Goal: Task Accomplishment & Management: Complete application form

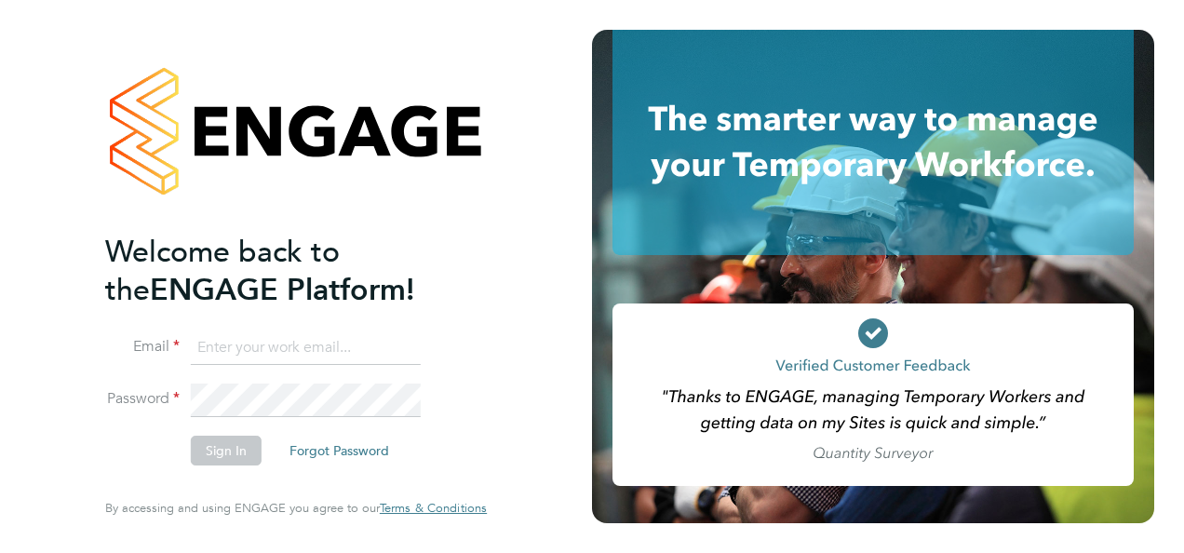
type input "[EMAIL_ADDRESS][DOMAIN_NAME]"
click at [221, 462] on button "Sign In" at bounding box center [226, 450] width 71 height 30
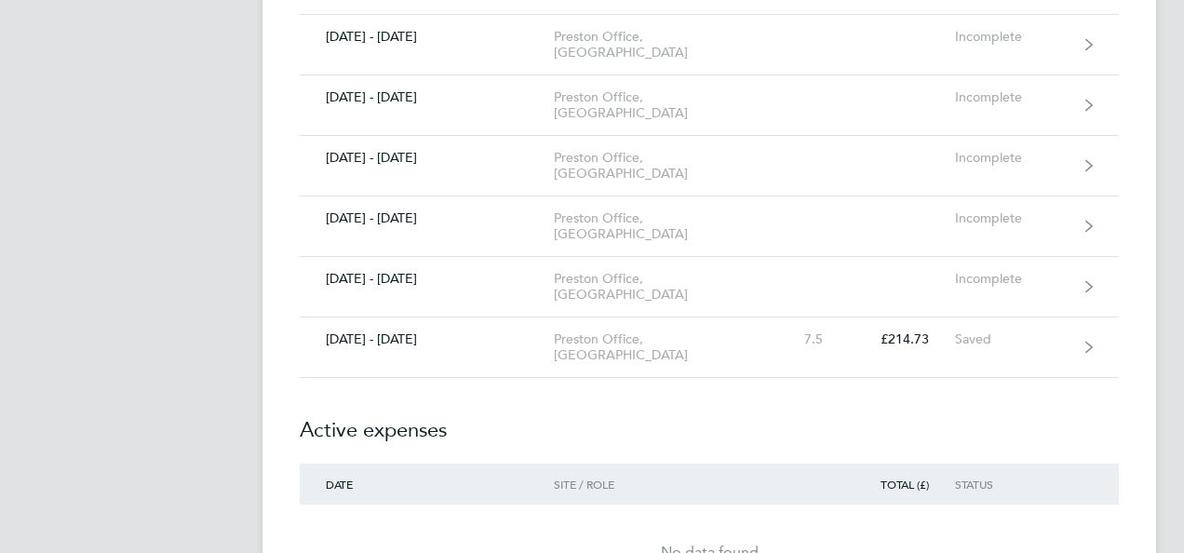
scroll to position [591, 0]
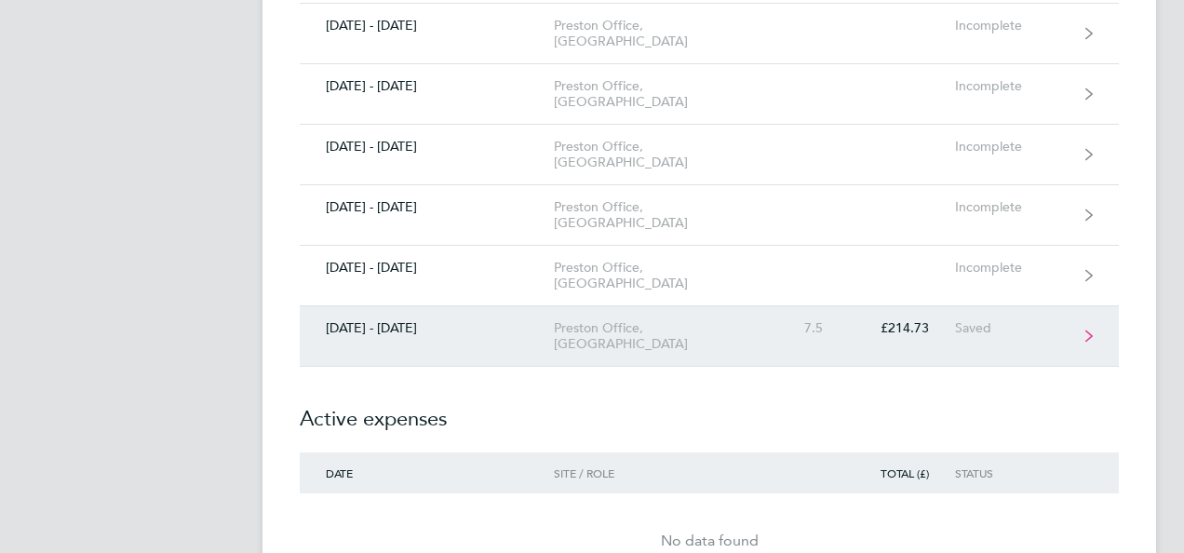
click at [602, 320] on div "Preston Office, [GEOGRAPHIC_DATA]" at bounding box center [660, 336] width 213 height 32
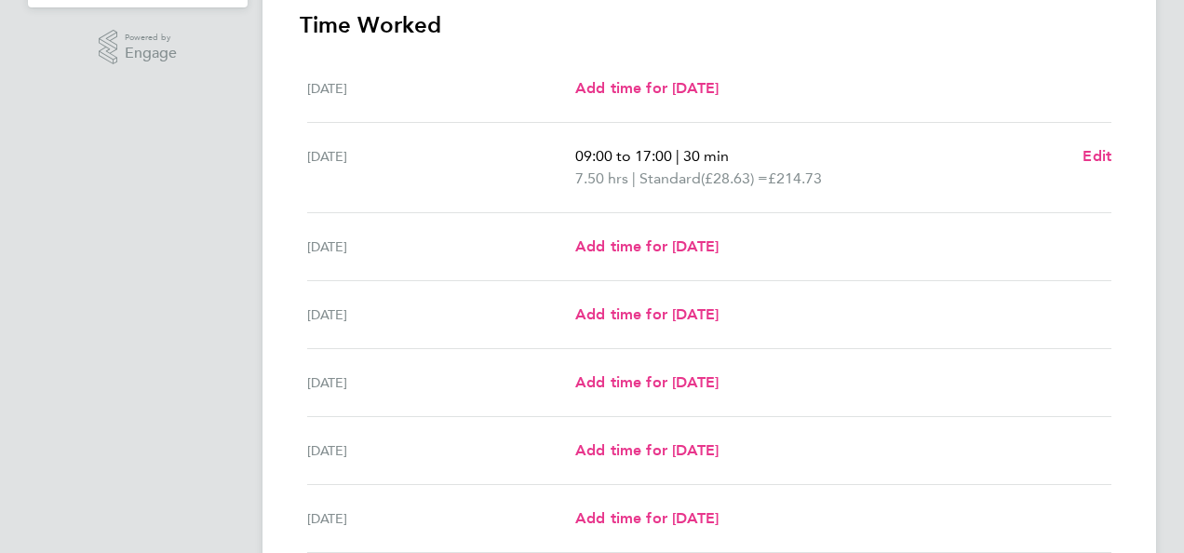
scroll to position [465, 0]
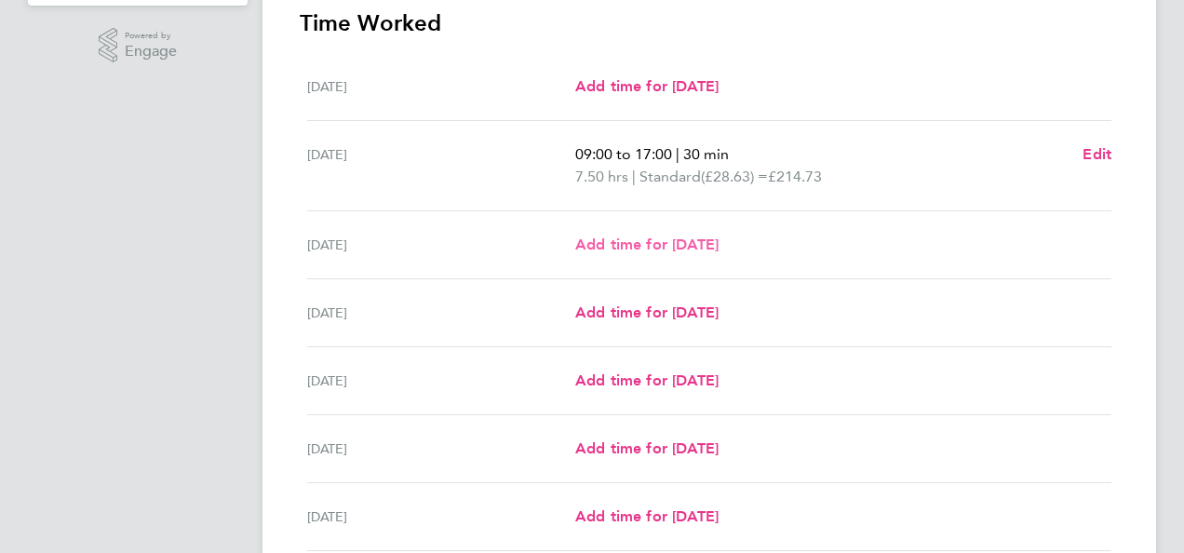
click at [599, 248] on span "Add time for Wed 27 Aug" at bounding box center [646, 244] width 143 height 18
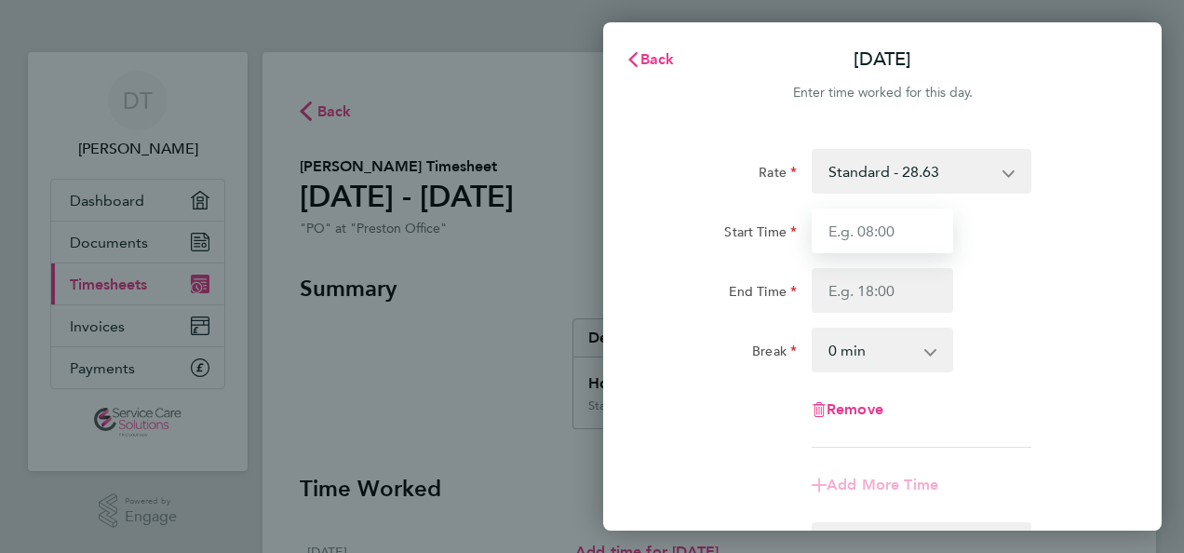
click at [904, 228] on input "Start Time" at bounding box center [881, 230] width 141 height 45
type input "09:00"
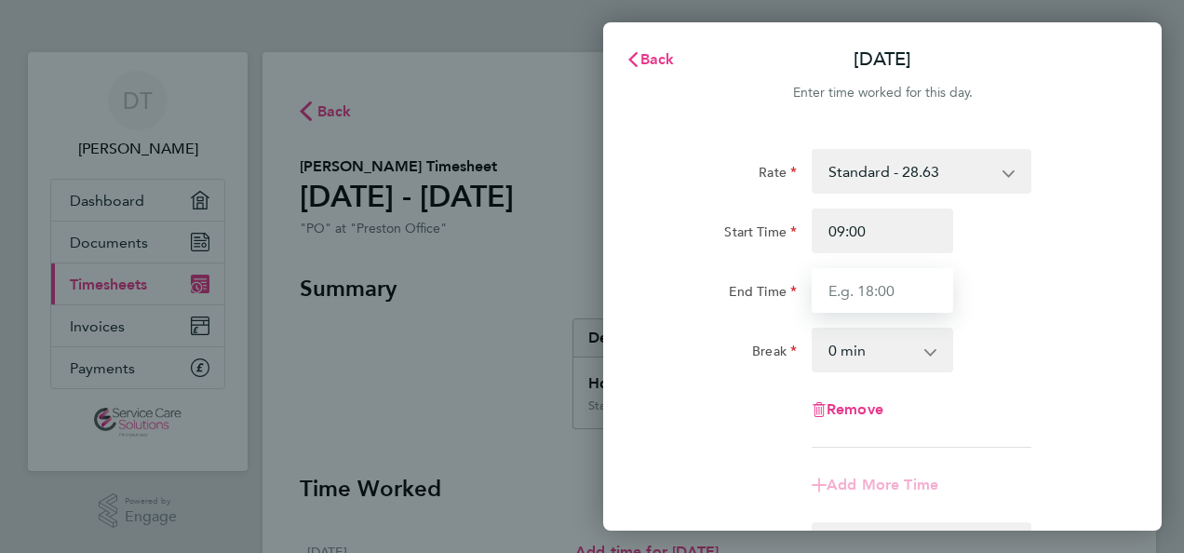
type input "17:00"
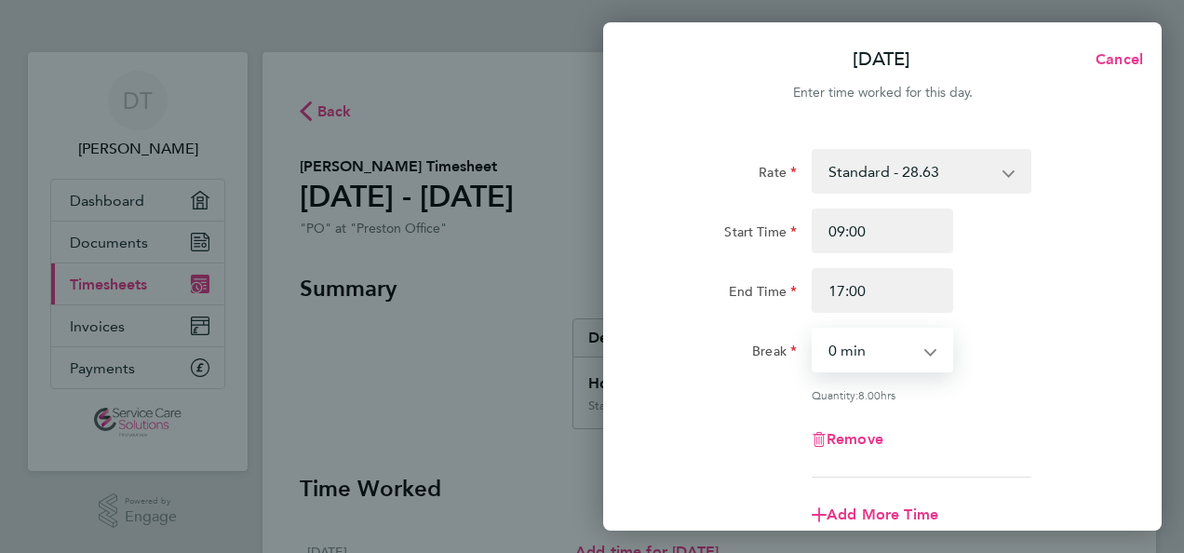
click at [834, 345] on select "0 min 15 min 30 min 45 min 60 min 75 min 90 min" at bounding box center [870, 349] width 115 height 41
select select "30"
click at [813, 329] on select "0 min 15 min 30 min 45 min 60 min 75 min 90 min" at bounding box center [870, 349] width 115 height 41
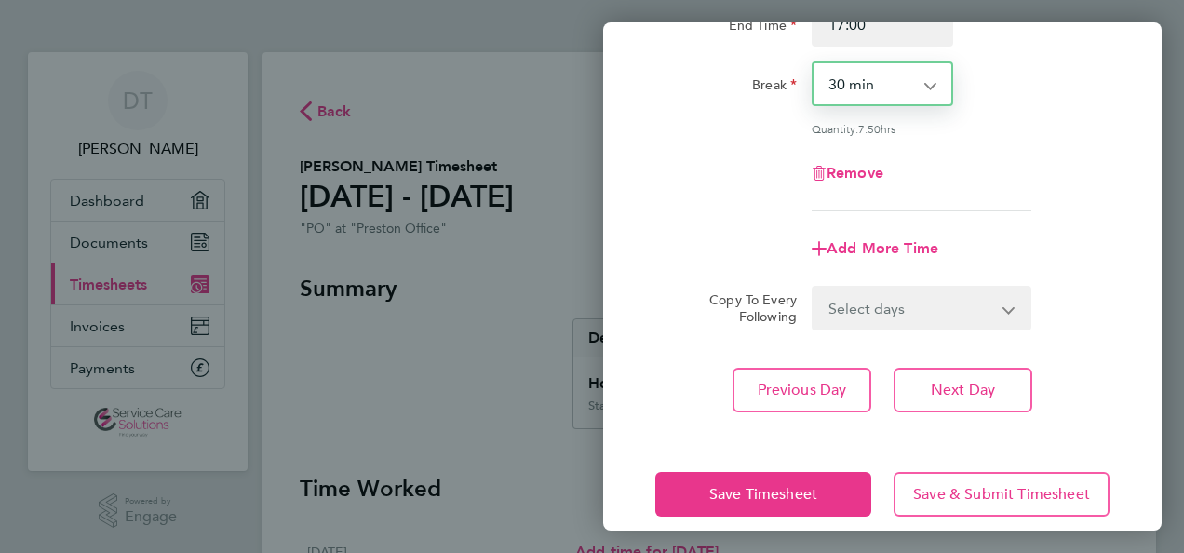
scroll to position [288, 0]
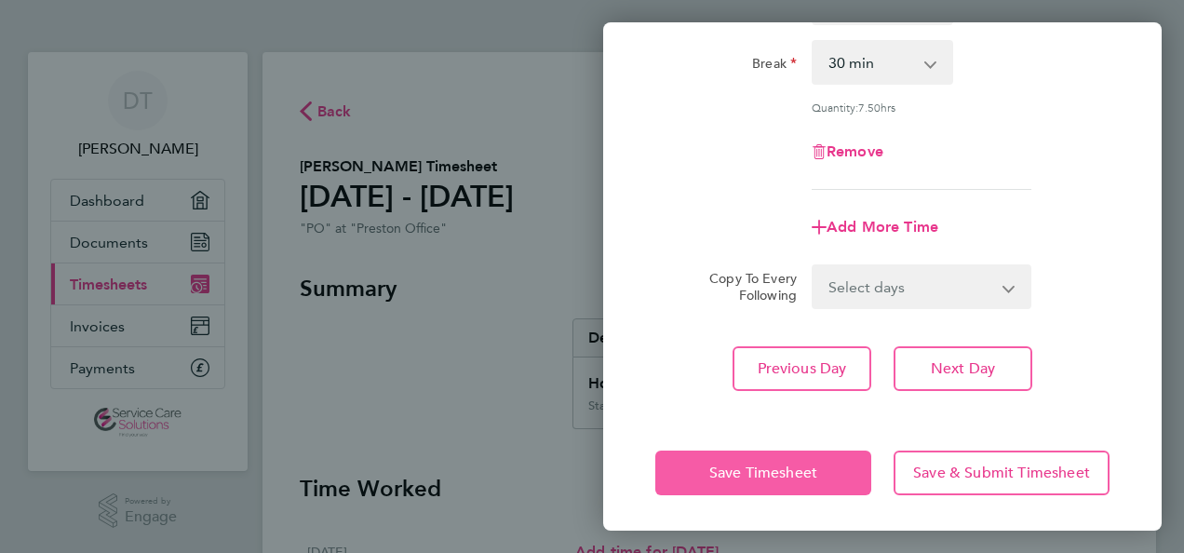
click at [713, 474] on span "Save Timesheet" at bounding box center [763, 472] width 108 height 19
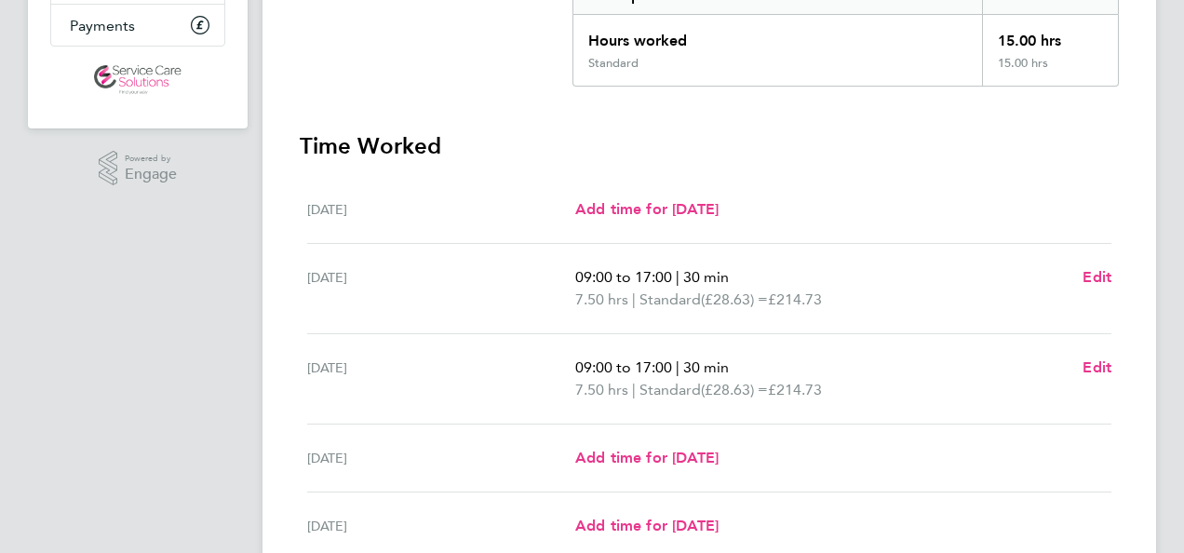
scroll to position [389, 0]
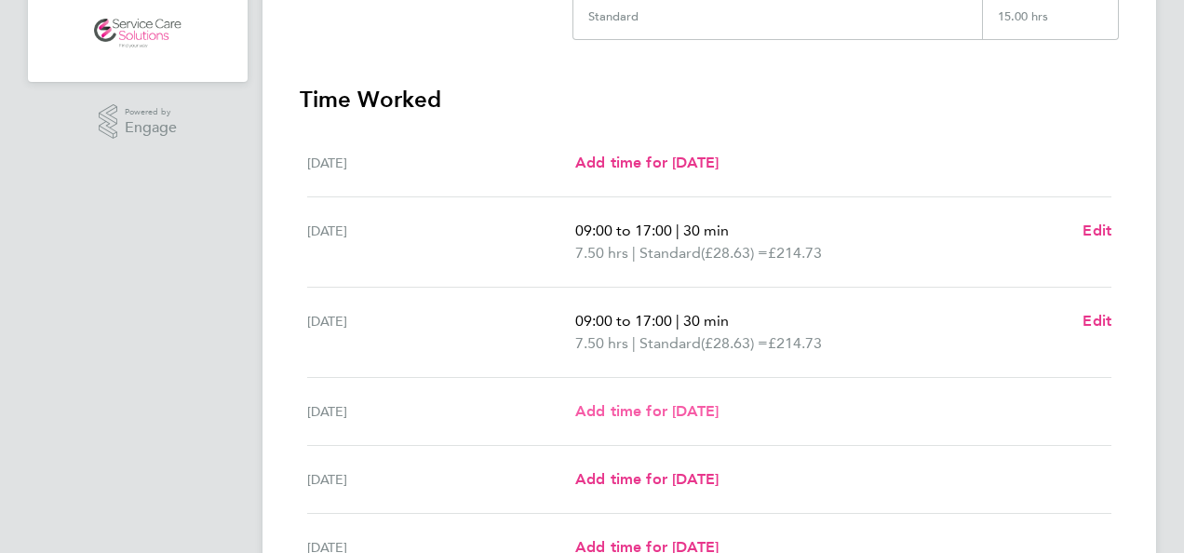
click at [621, 408] on span "Add time for Thu 28 Aug" at bounding box center [646, 411] width 143 height 18
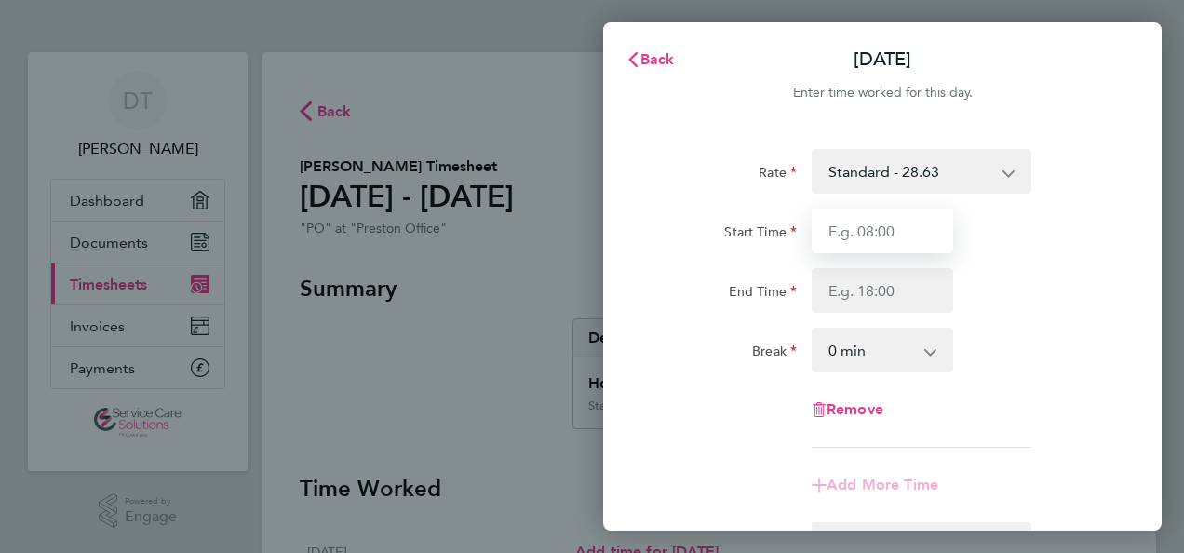
click at [901, 239] on input "Start Time" at bounding box center [881, 230] width 141 height 45
type input "09:00"
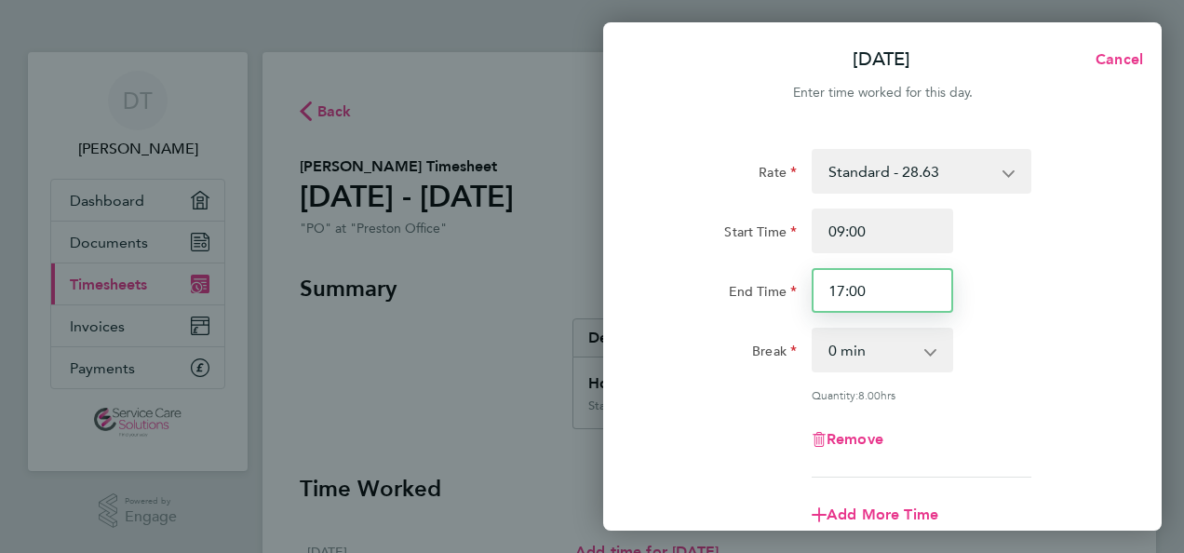
click at [863, 290] on input "17:00" at bounding box center [881, 290] width 141 height 45
click at [837, 290] on input "17:00" at bounding box center [881, 290] width 141 height 45
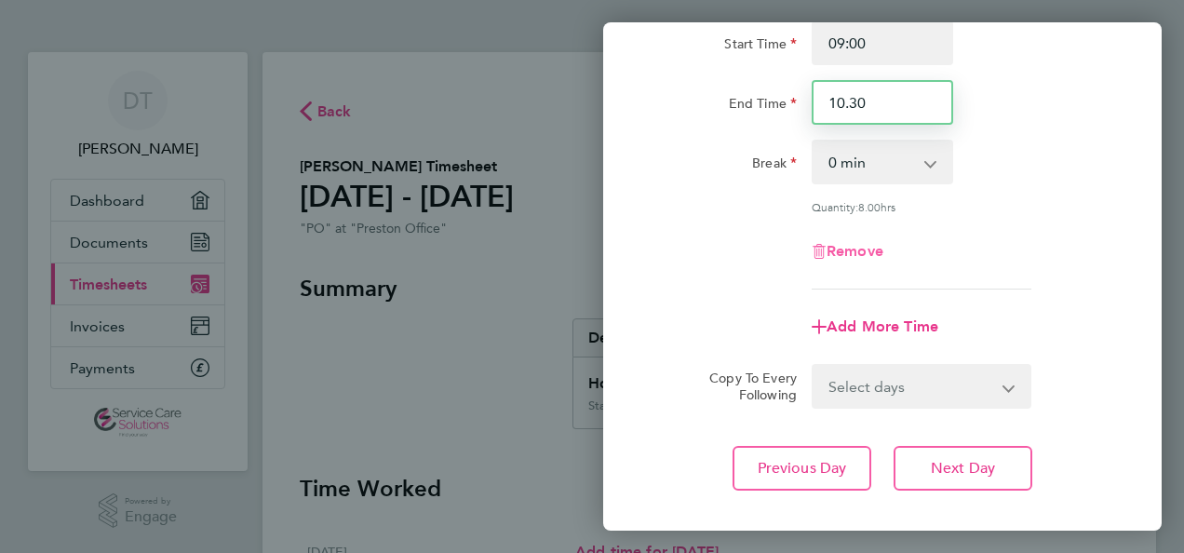
scroll to position [288, 0]
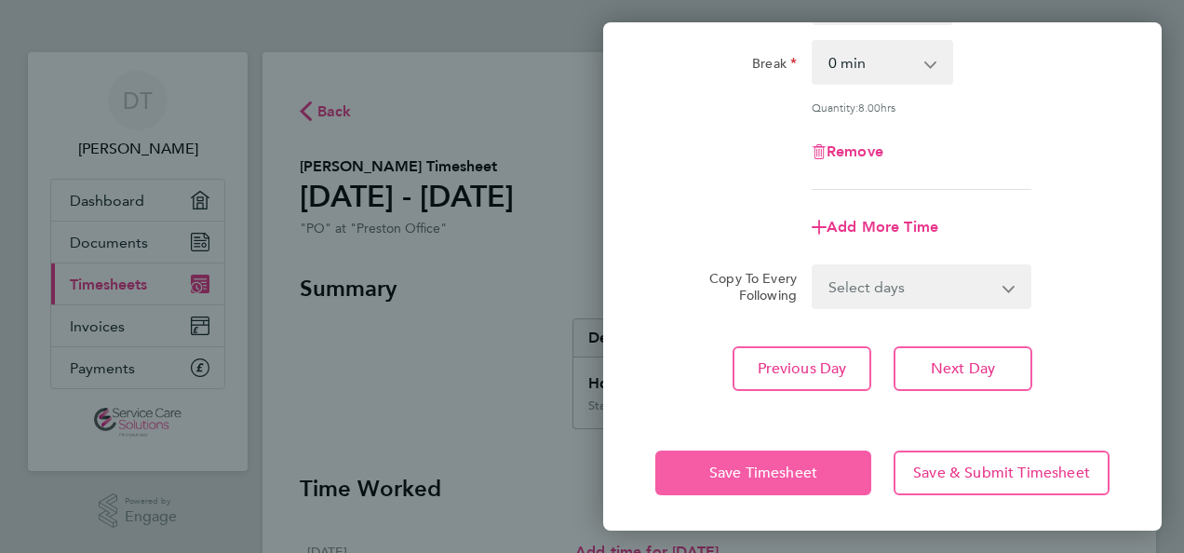
type input "10:30"
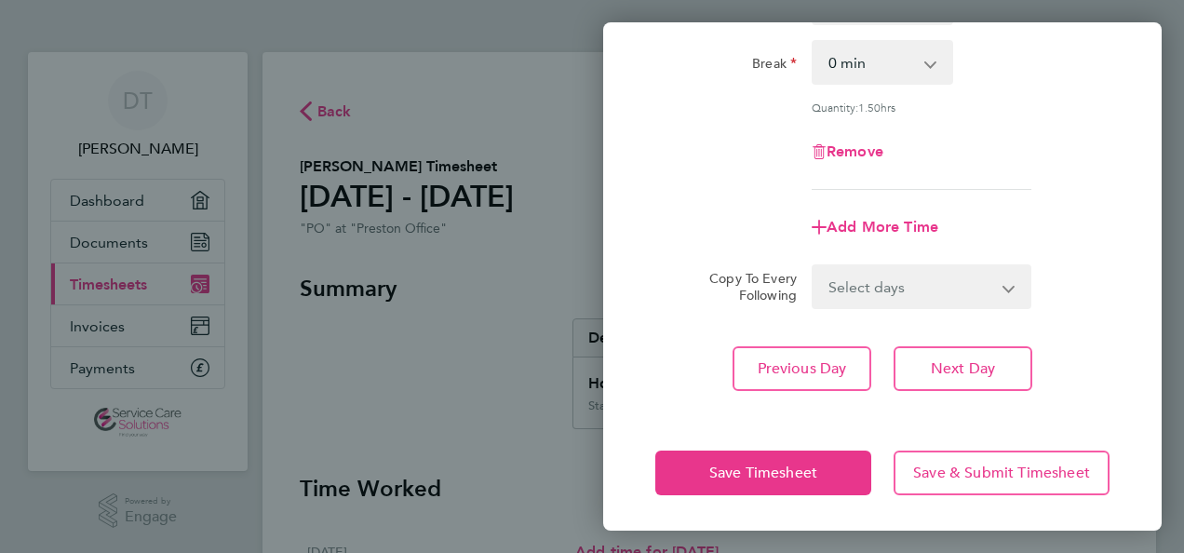
drag, startPoint x: 816, startPoint y: 470, endPoint x: 643, endPoint y: 293, distance: 247.4
click at [643, 293] on div "Rate Standard - 28.63 Standard - 22.44 Standard - 23.70 Start Time 09:00 End Ti…" at bounding box center [882, 126] width 558 height 574
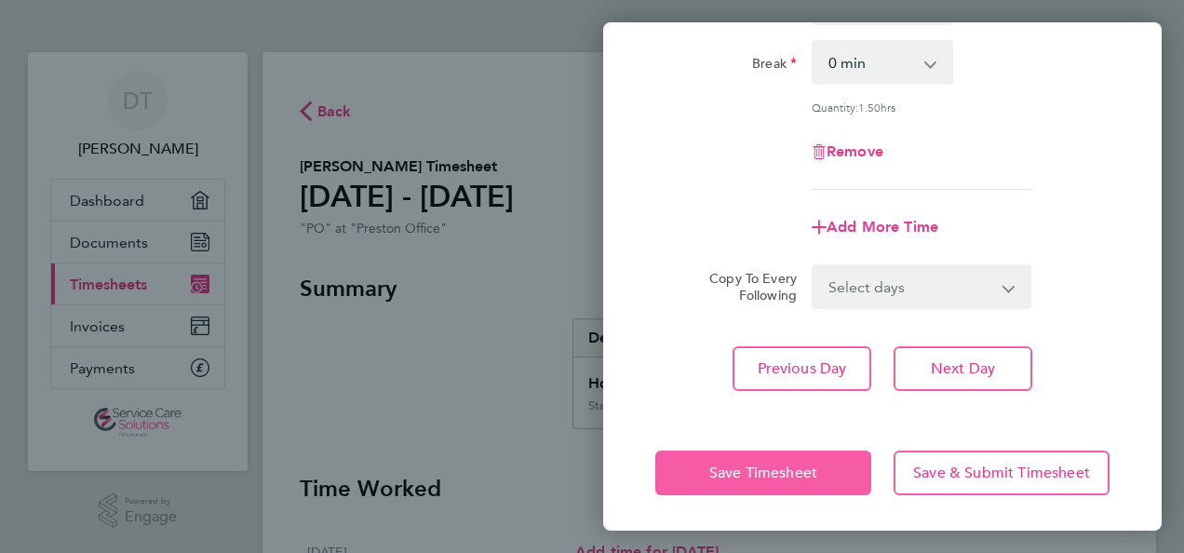
click at [796, 474] on span "Save Timesheet" at bounding box center [763, 472] width 108 height 19
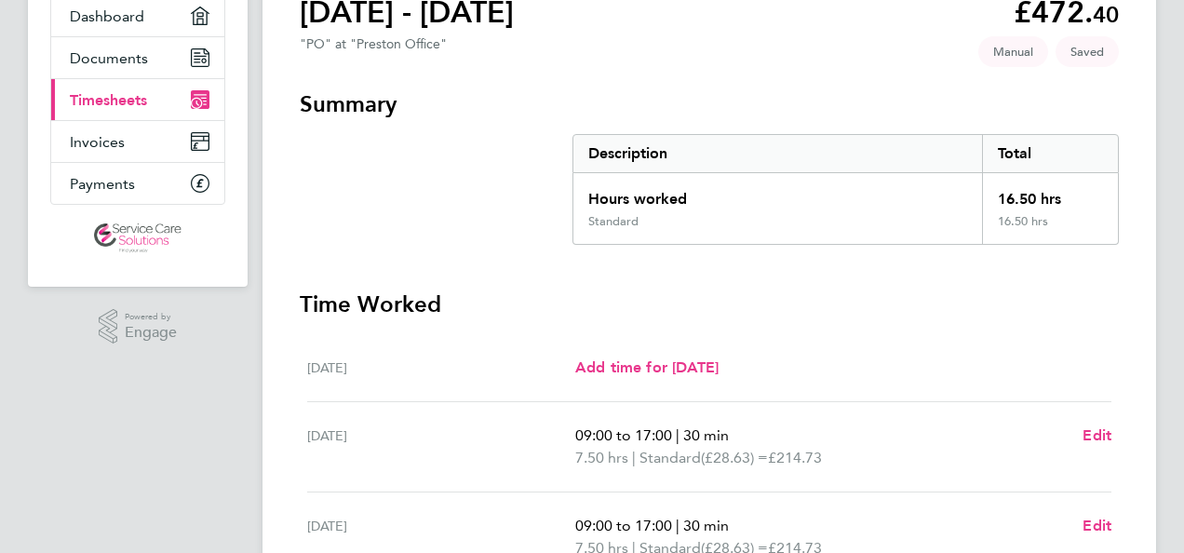
scroll to position [183, 0]
